Goal: Communication & Community: Answer question/provide support

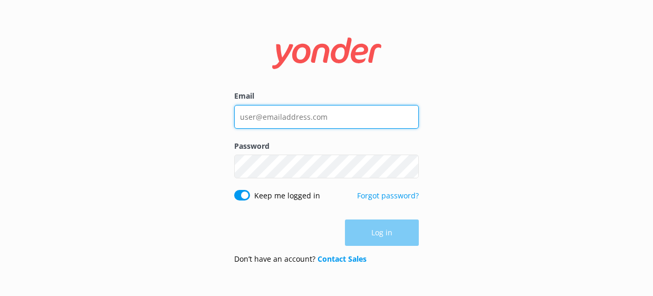
type input "[EMAIL_ADDRESS][DOMAIN_NAME]"
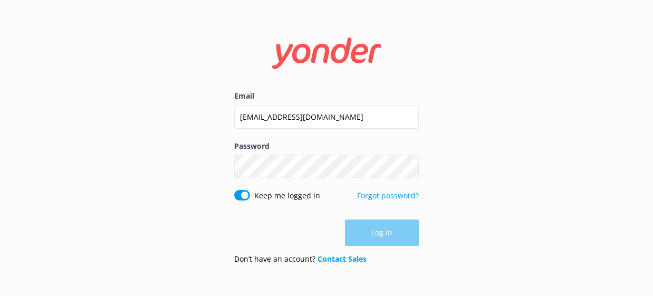
click at [331, 212] on form "Email [EMAIL_ADDRESS][DOMAIN_NAME] Password Show password Keep me logged in For…" at bounding box center [326, 147] width 185 height 249
click at [375, 227] on button "Log in" at bounding box center [382, 233] width 74 height 26
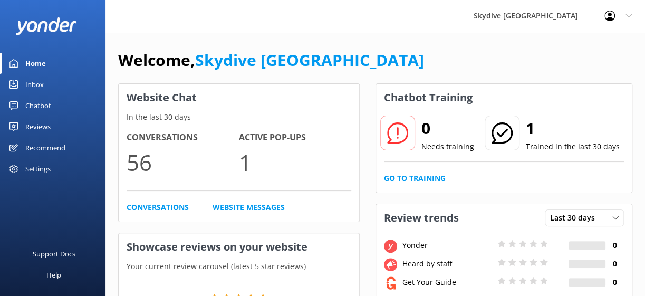
click at [37, 85] on div "Inbox" at bounding box center [34, 84] width 18 height 21
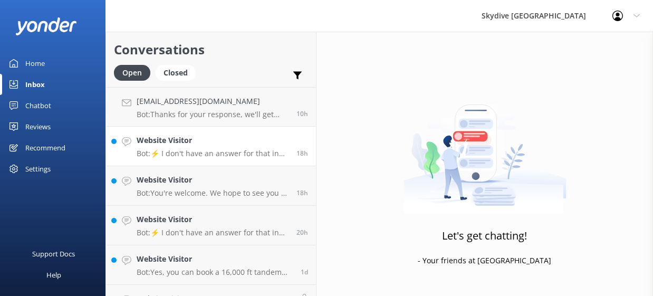
scroll to position [67, 0]
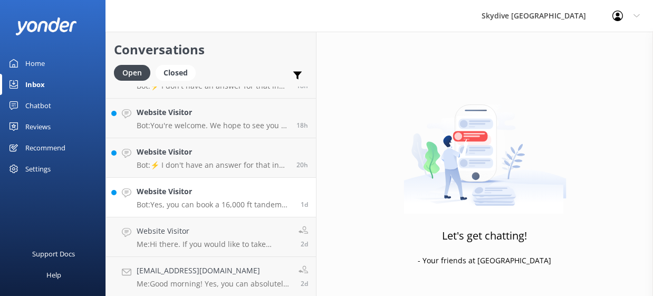
click at [191, 180] on link "Website Visitor Bot: Yes, you can book a 16,000 ft tandem skydive with optional…" at bounding box center [211, 198] width 210 height 40
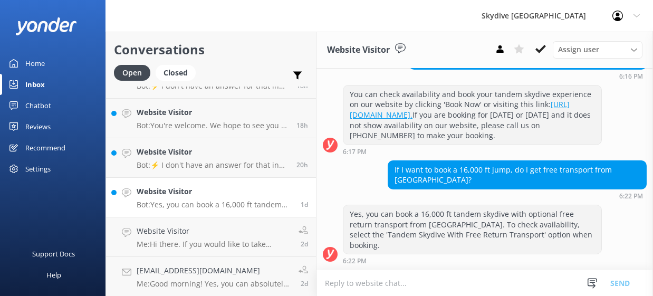
scroll to position [132, 0]
click at [224, 266] on h4 "yaya99a@gmail.com" at bounding box center [214, 271] width 154 height 12
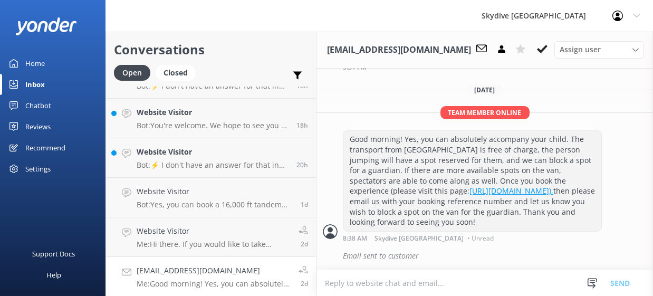
scroll to position [445, 0]
click at [539, 47] on icon at bounding box center [542, 49] width 11 height 11
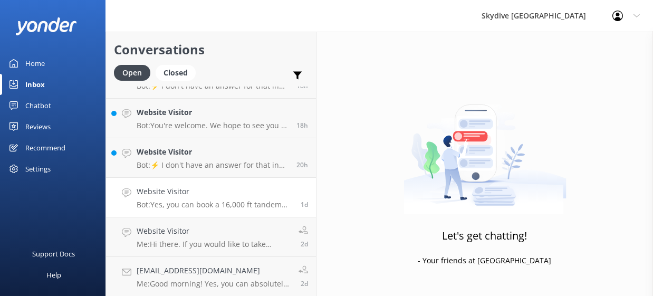
scroll to position [28, 0]
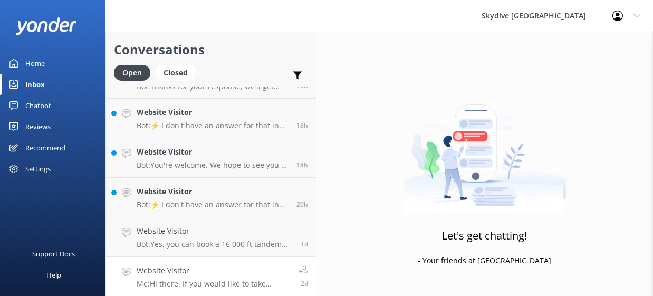
click at [216, 268] on h4 "Website Visitor" at bounding box center [214, 271] width 154 height 12
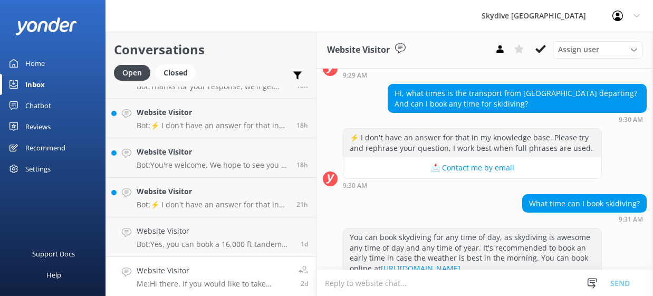
scroll to position [221, 0]
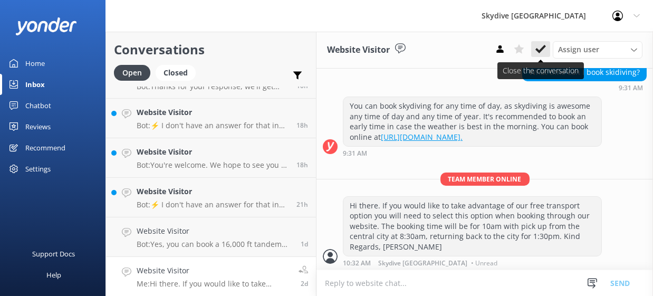
click at [544, 49] on icon at bounding box center [540, 49] width 11 height 11
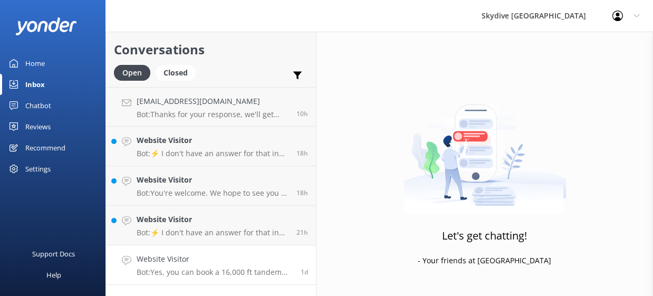
click at [228, 258] on h4 "Website Visitor" at bounding box center [215, 259] width 156 height 12
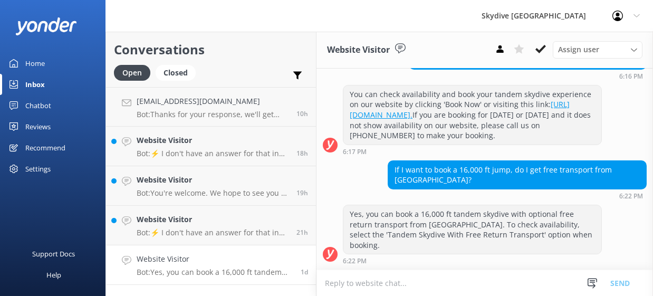
scroll to position [132, 0]
click at [536, 48] on icon at bounding box center [540, 49] width 11 height 11
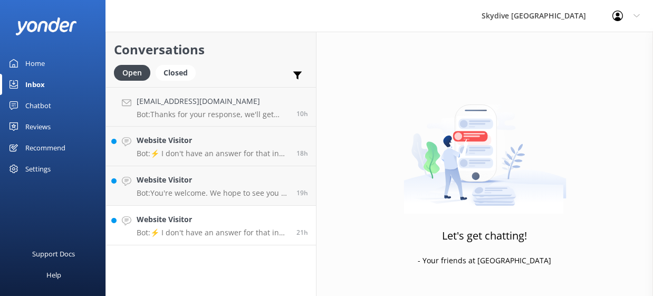
click at [231, 233] on p "Bot: ⚡ I don't have an answer for that in my knowledge base. Please try and rep…" at bounding box center [213, 232] width 152 height 9
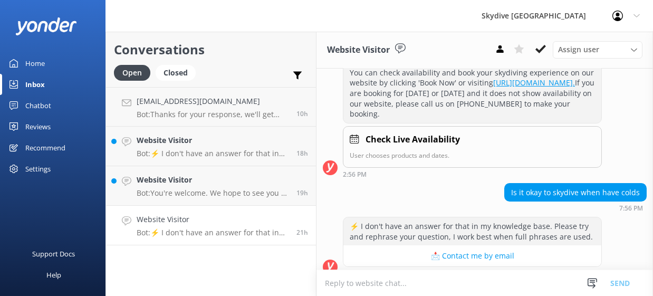
scroll to position [156, 0]
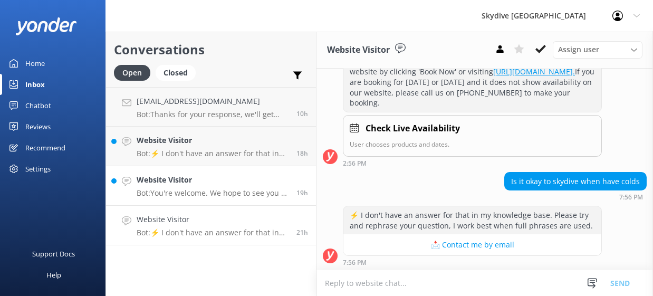
click at [195, 202] on link "Website Visitor Bot: You're welcome. We hope to see you at Skydive Auckland soo…" at bounding box center [211, 186] width 210 height 40
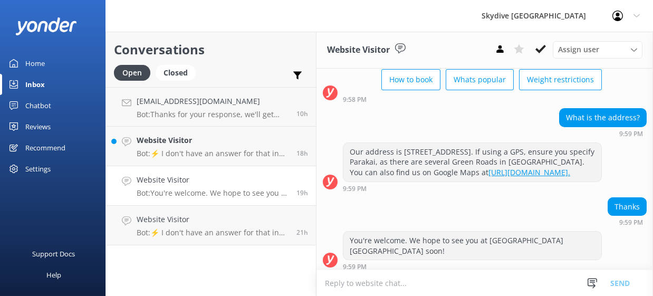
scroll to position [70, 0]
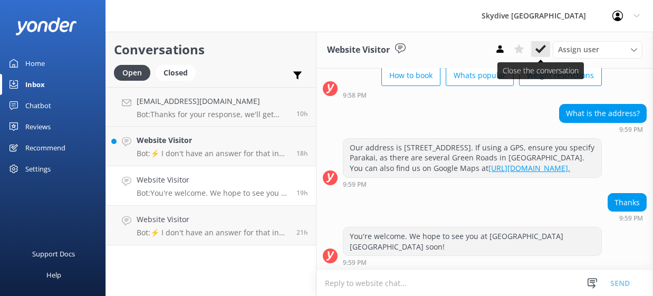
click at [537, 45] on icon at bounding box center [540, 49] width 11 height 11
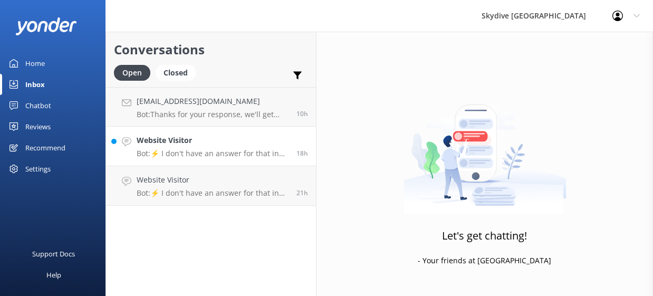
click at [268, 129] on link "Website Visitor Bot: ⚡ I don't have an answer for that in my knowledge base. Pl…" at bounding box center [211, 147] width 210 height 40
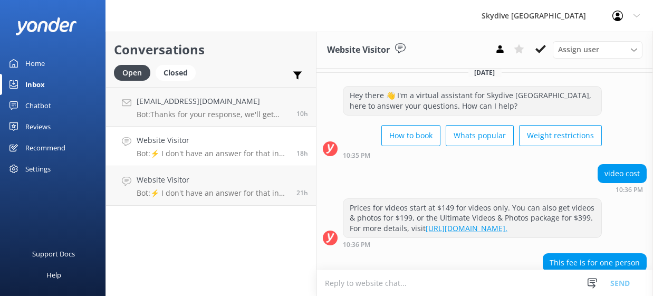
scroll to position [91, 0]
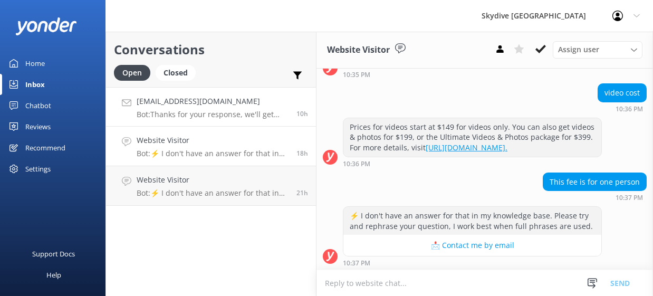
click at [207, 95] on h4 "syairazain@gmail.com" at bounding box center [213, 101] width 152 height 12
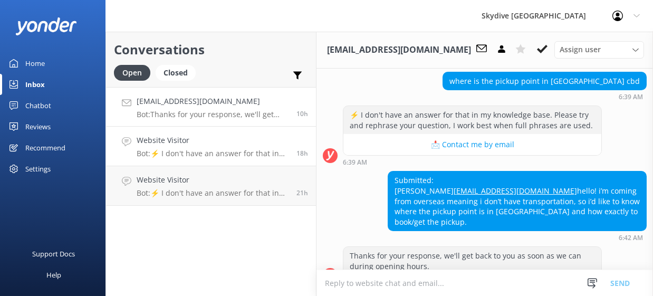
scroll to position [221, 0]
